Goal: Transaction & Acquisition: Purchase product/service

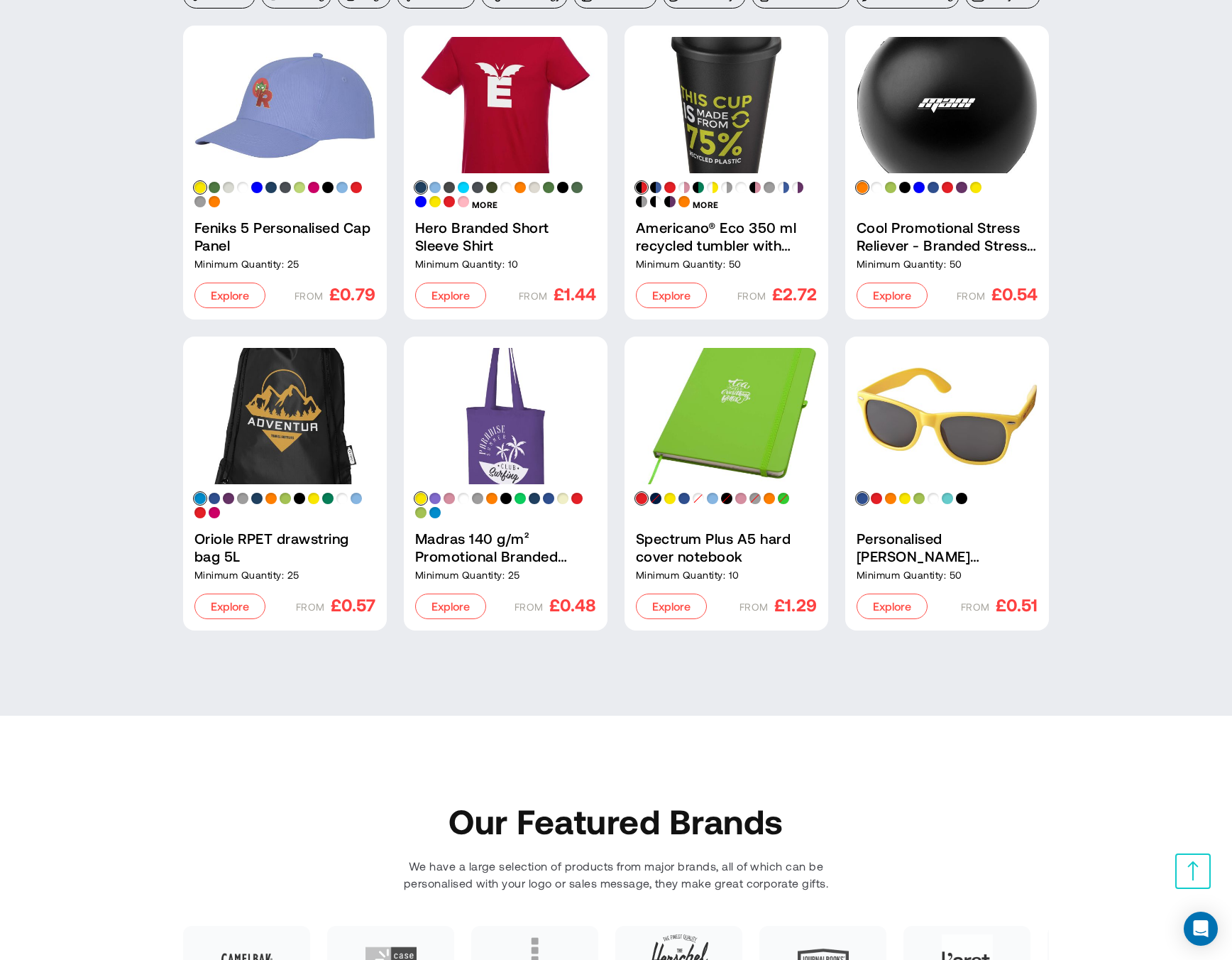
scroll to position [1549, 0]
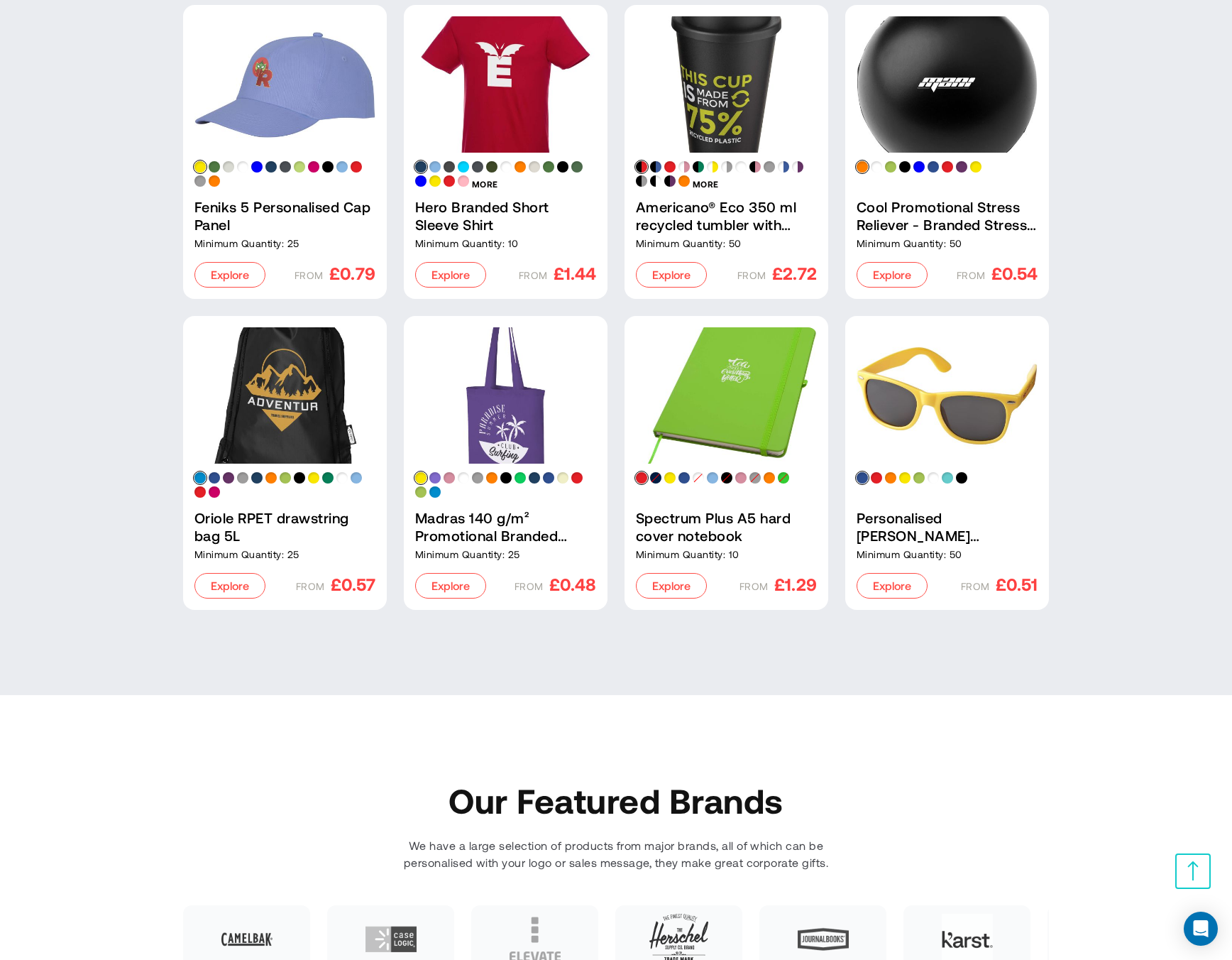
click at [520, 431] on link "Madras 140 g/m² Promotional Branded Cotton Tote Bag 7L" at bounding box center [505, 395] width 181 height 137
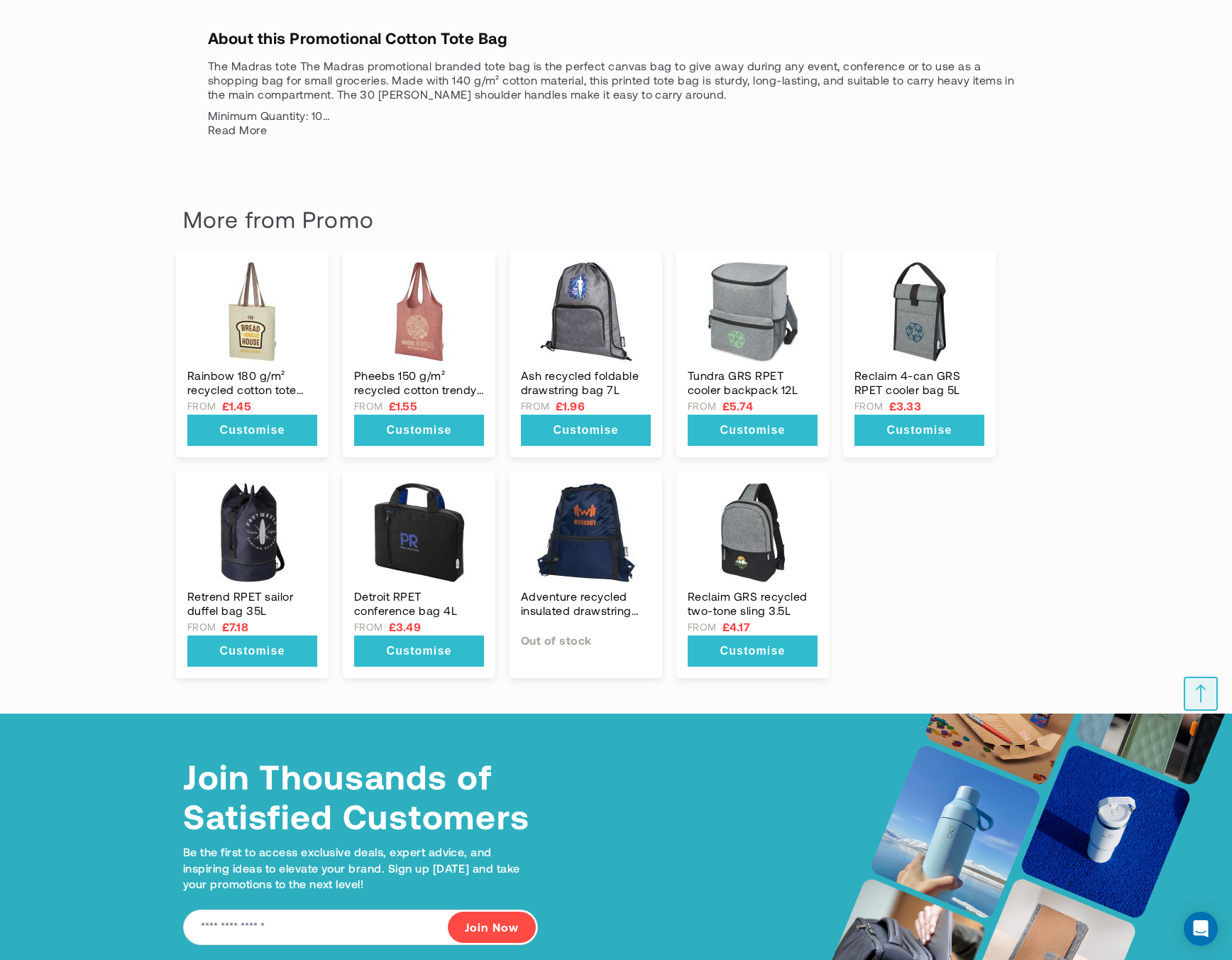
scroll to position [1534, 0]
